Goal: Find specific page/section

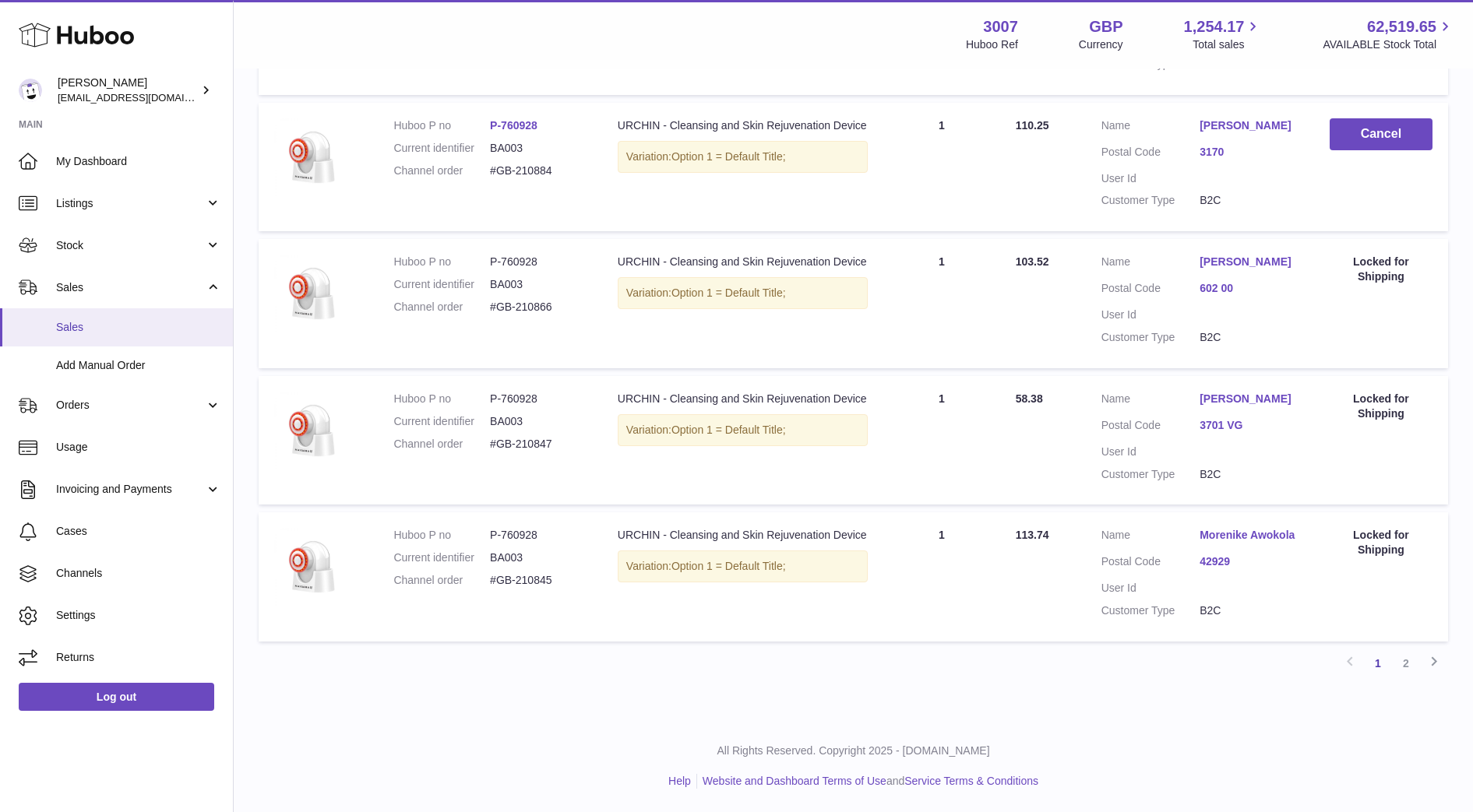
click at [74, 331] on span "Sales" at bounding box center [138, 327] width 165 height 14
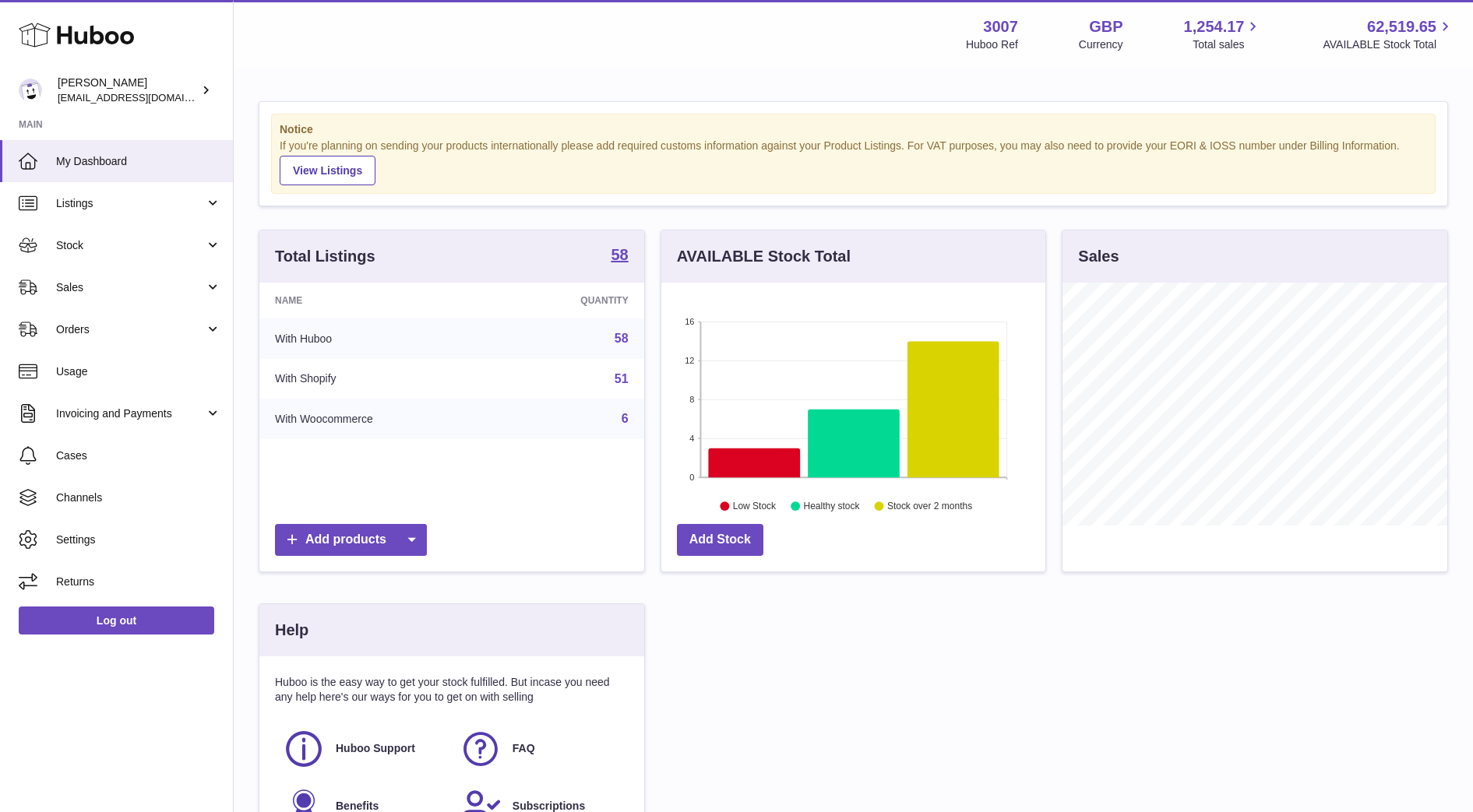
scroll to position [243, 384]
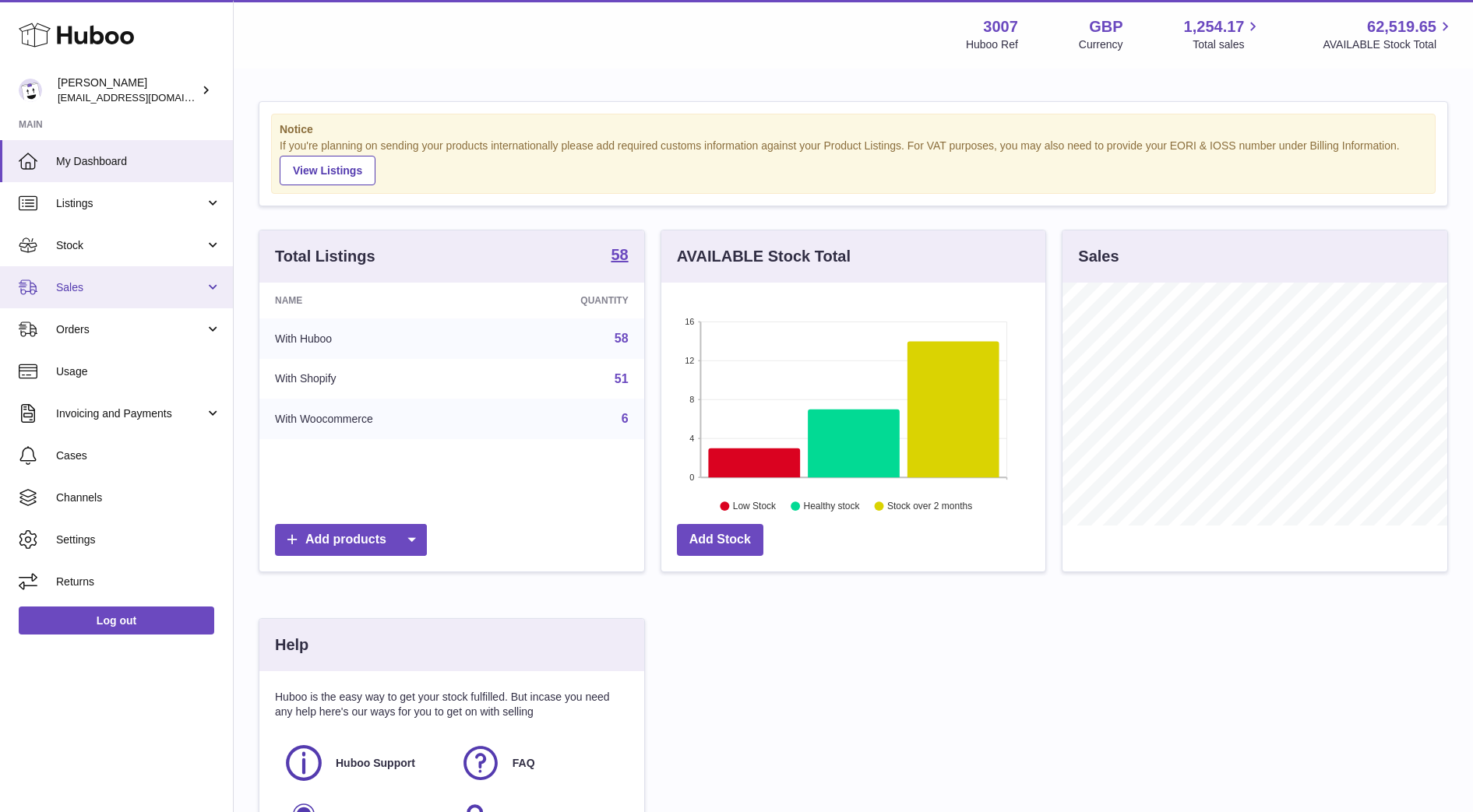
click at [71, 297] on link "Sales" at bounding box center [116, 288] width 232 height 42
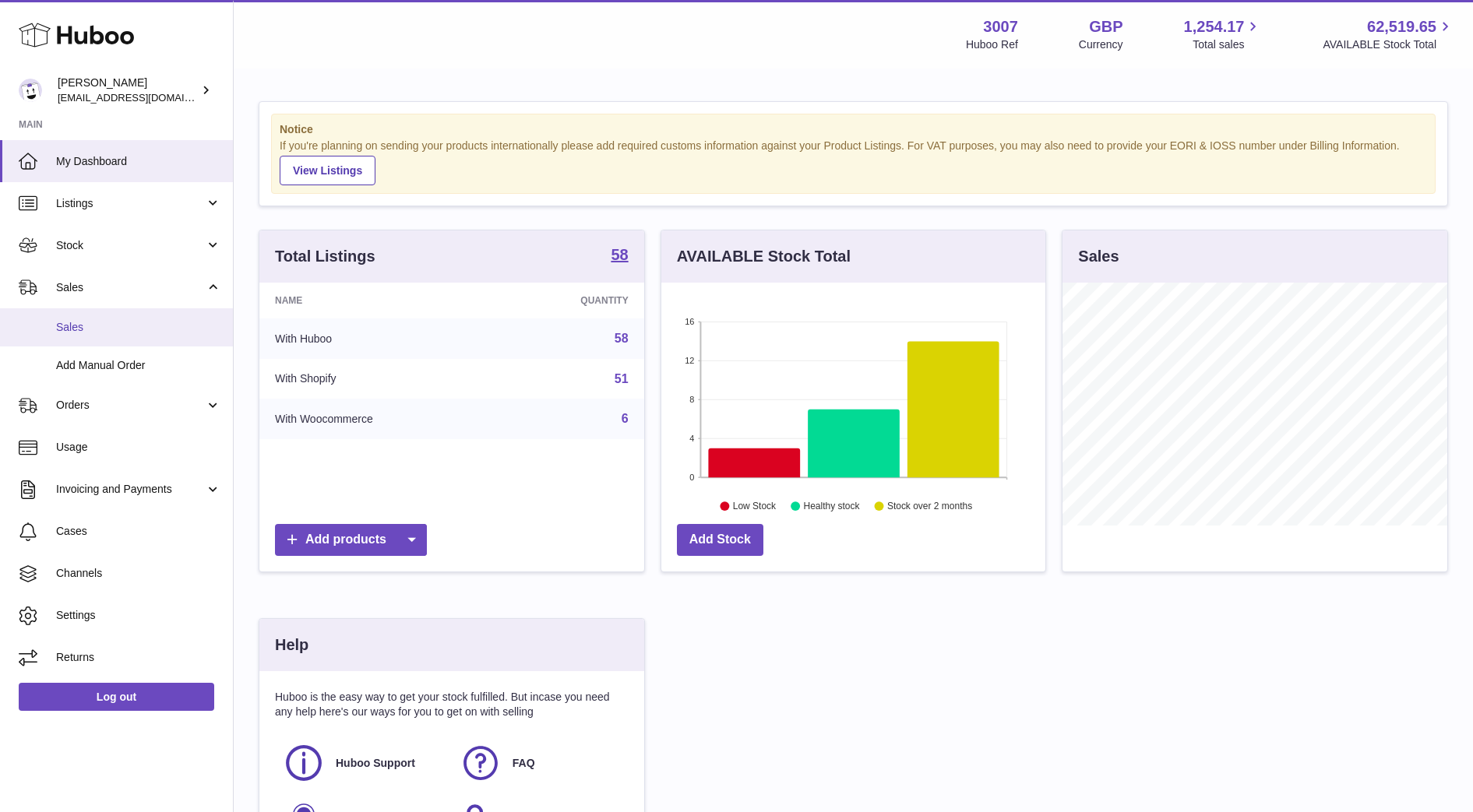
click at [76, 322] on span "Sales" at bounding box center [138, 327] width 165 height 14
